Goal: Task Accomplishment & Management: Complete application form

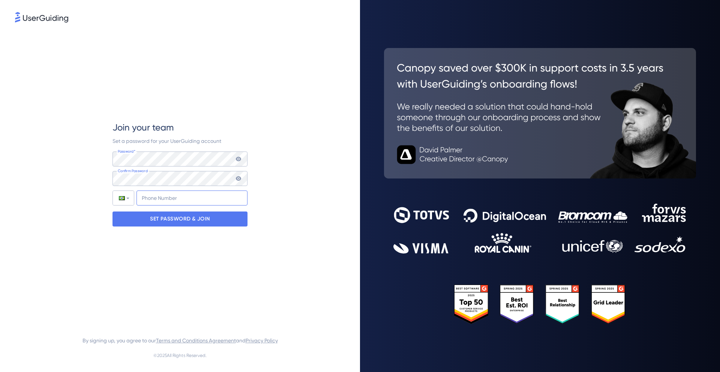
click at [162, 196] on input "+55" at bounding box center [191, 197] width 111 height 15
type input "[PHONE_NUMBER]"
click at [212, 220] on div "SET PASSWORD & JOIN" at bounding box center [179, 218] width 135 height 15
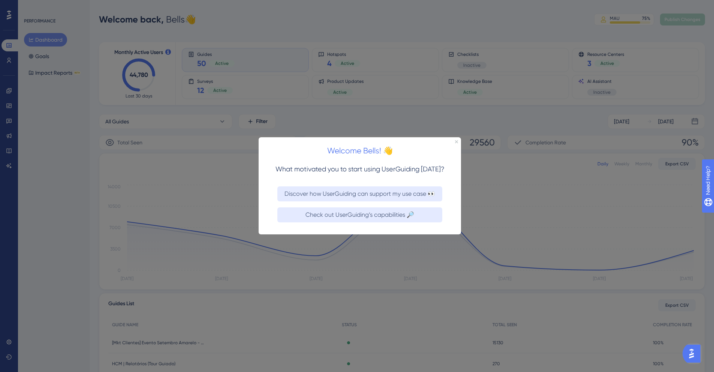
click at [445, 145] on h2 "Welcome Bells! 👋" at bounding box center [360, 151] width 190 height 13
click at [454, 142] on div "Welcome Bells! 👋" at bounding box center [360, 148] width 202 height 23
click at [457, 144] on div "Welcome Bells! 👋" at bounding box center [360, 148] width 202 height 23
click at [458, 140] on div "Welcome Bells! 👋" at bounding box center [360, 148] width 202 height 23
click at [457, 141] on icon "Close Preview" at bounding box center [456, 141] width 3 height 3
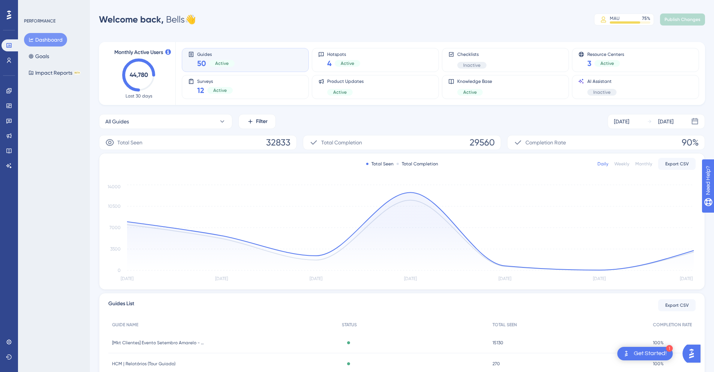
click at [4, 66] on div "Users" at bounding box center [8, 60] width 15 height 12
click at [5, 61] on link at bounding box center [8, 60] width 15 height 12
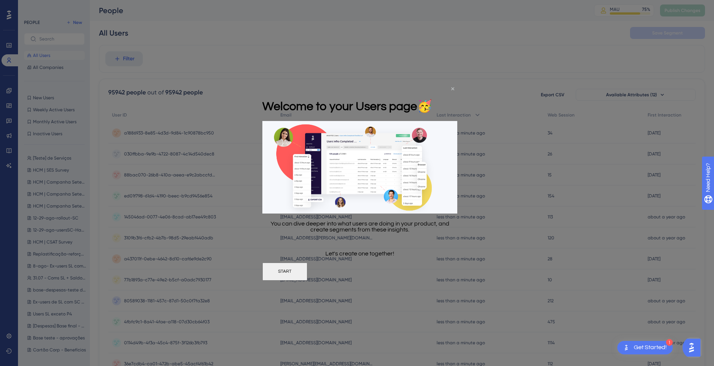
click at [454, 88] on icon "Close Preview" at bounding box center [452, 88] width 3 height 3
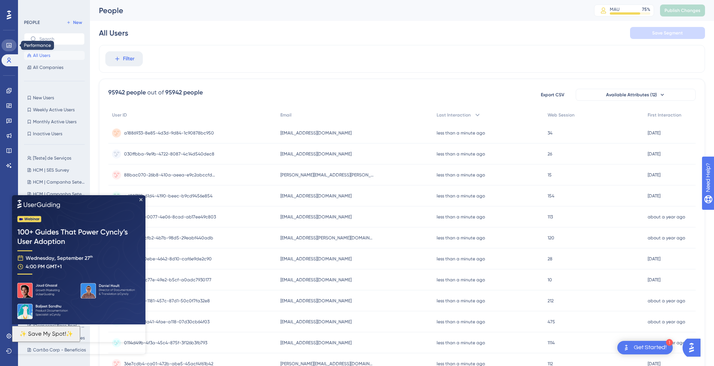
click at [4, 43] on link at bounding box center [8, 45] width 15 height 12
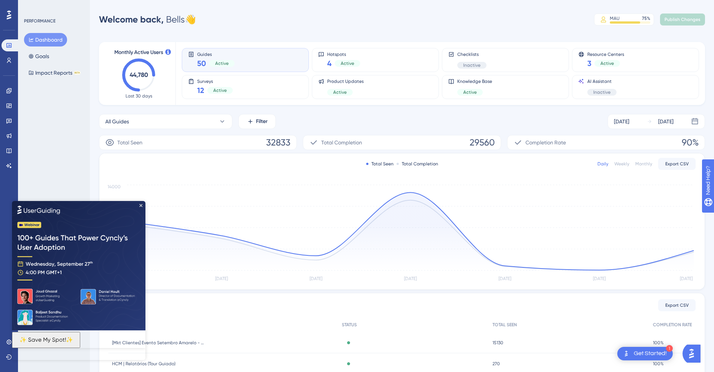
click at [298, 22] on div "Welcome back, Bells 👋 MAU 75 % Click to see add-on and upgrade options Publish …" at bounding box center [402, 19] width 606 height 15
click at [142, 202] on img at bounding box center [78, 265] width 133 height 129
click at [142, 205] on img at bounding box center [78, 265] width 133 height 129
click at [48, 148] on div "PERFORMANCE Dashboard Goals Impact Reports BETA" at bounding box center [54, 186] width 72 height 372
